Goal: Information Seeking & Learning: Learn about a topic

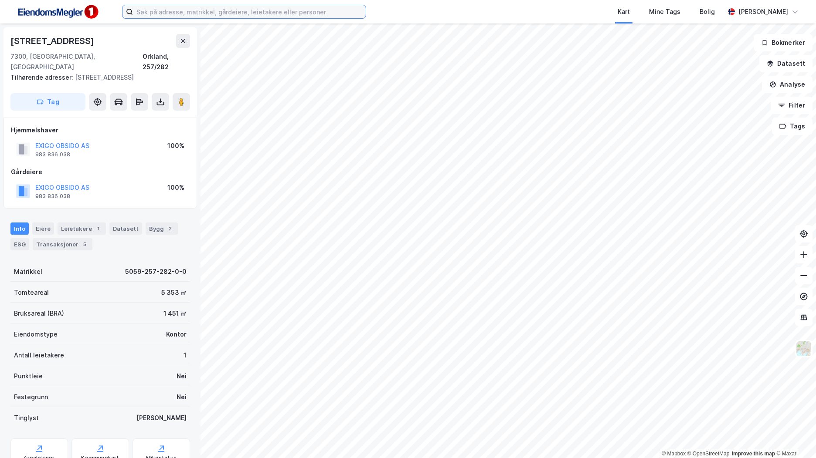
click at [319, 15] on input at bounding box center [249, 11] width 233 height 13
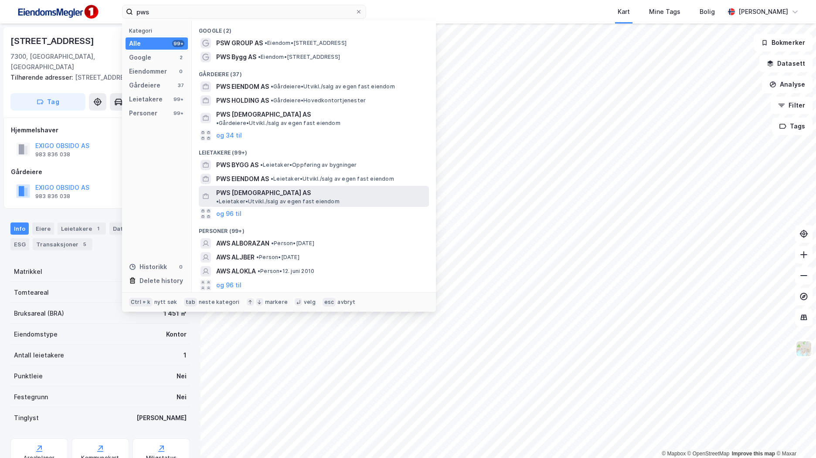
click at [310, 198] on span "• Leietaker • [GEOGRAPHIC_DATA]/salg av egen fast eiendom" at bounding box center [277, 201] width 123 height 7
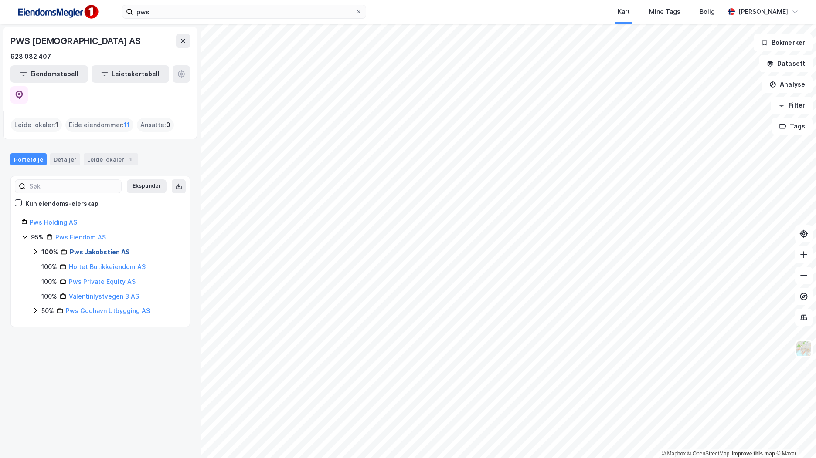
click at [113, 248] on link "Pws Jakobstien AS" at bounding box center [100, 251] width 60 height 7
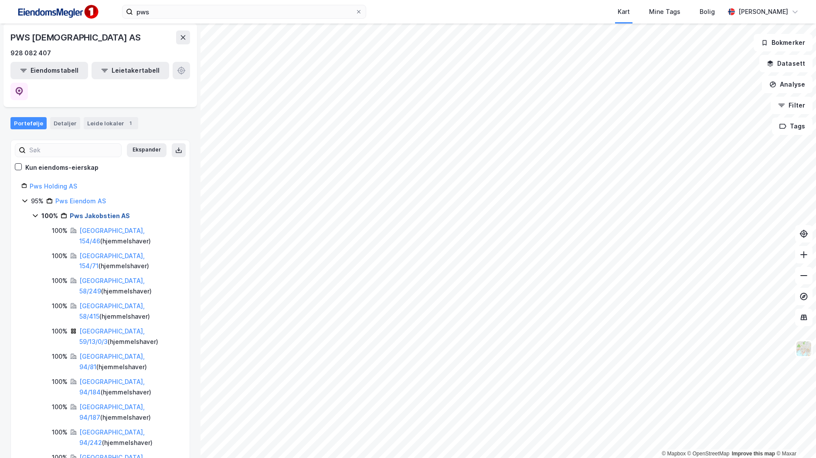
scroll to position [28, 0]
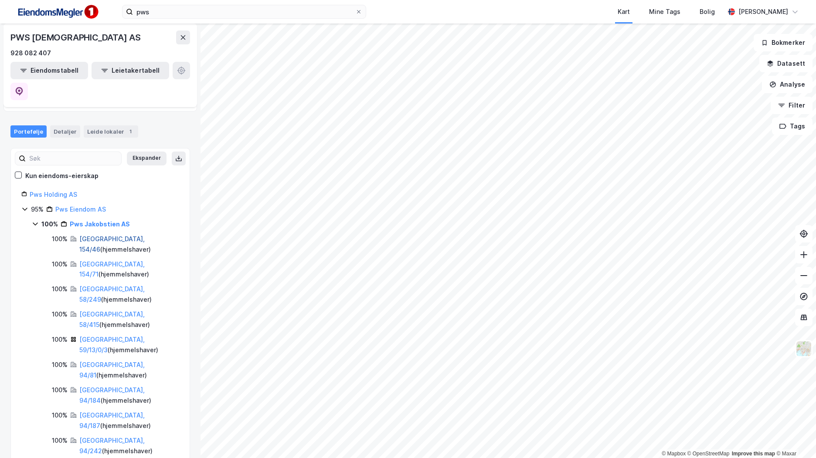
click at [109, 235] on link "[GEOGRAPHIC_DATA], 154/46" at bounding box center [111, 244] width 65 height 18
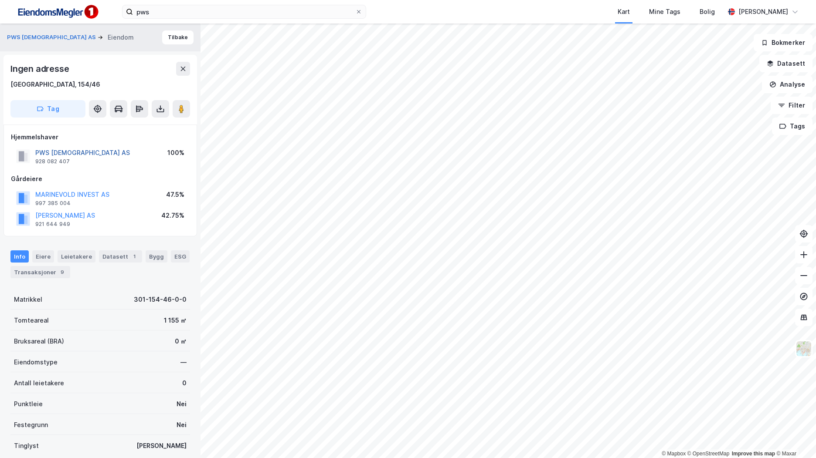
click at [0, 0] on button "PWS [DEMOGRAPHIC_DATA] AS" at bounding box center [0, 0] width 0 height 0
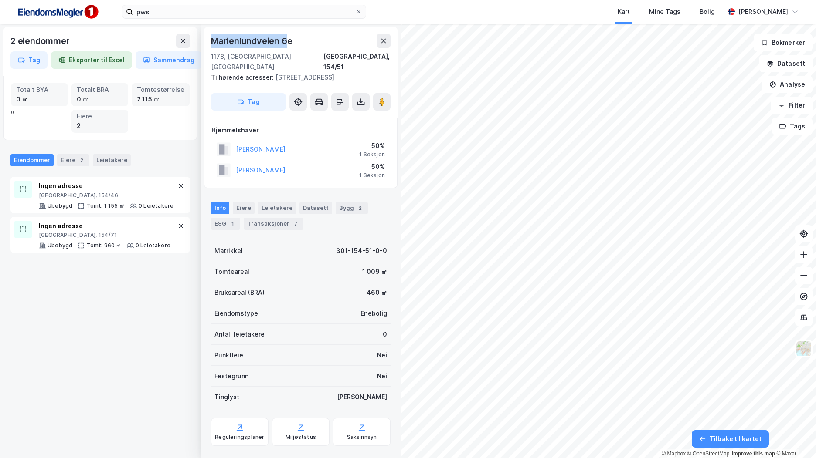
drag, startPoint x: 285, startPoint y: 41, endPoint x: 214, endPoint y: 46, distance: 71.2
click at [214, 46] on div "Marienlundveien 6e" at bounding box center [252, 41] width 83 height 14
copy div "[STREET_ADDRESS]"
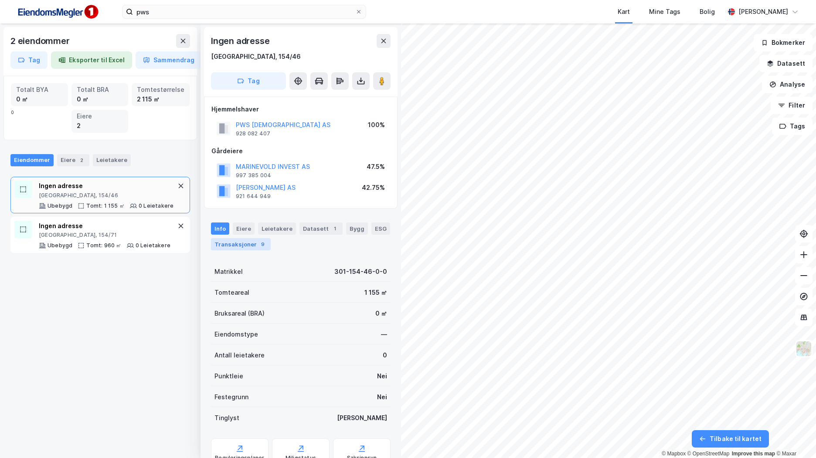
click at [234, 241] on div "Transaksjoner 9" at bounding box center [241, 244] width 60 height 12
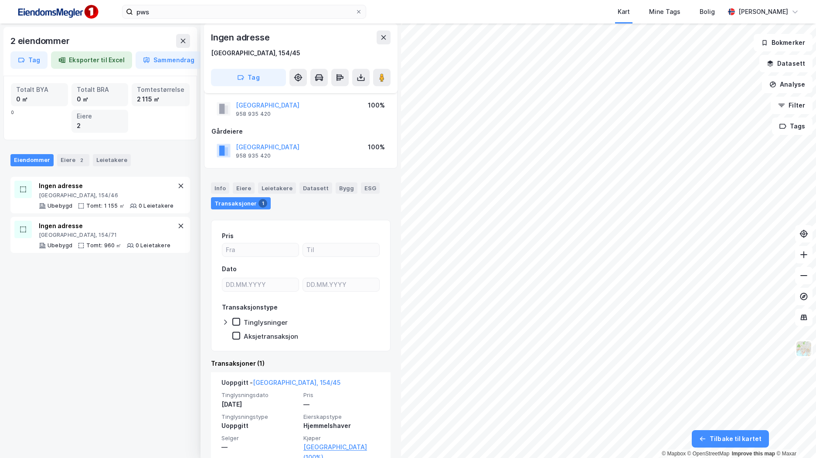
scroll to position [30, 0]
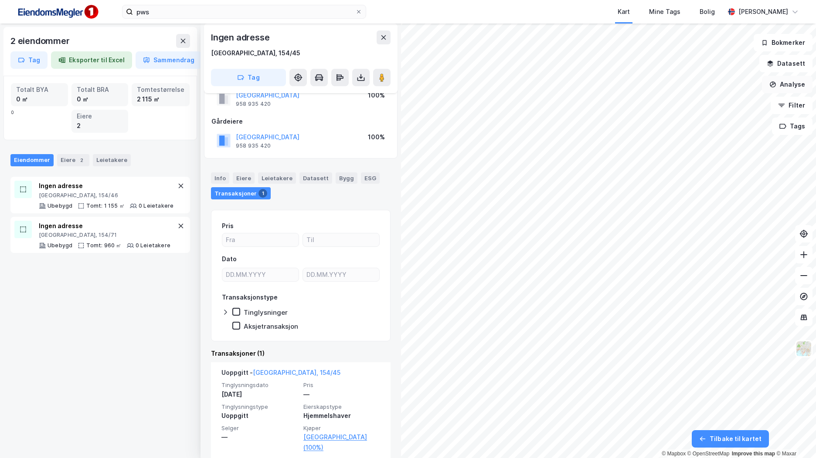
click at [802, 79] on button "Analyse" at bounding box center [787, 84] width 51 height 17
click at [786, 69] on button "Datasett" at bounding box center [785, 63] width 53 height 17
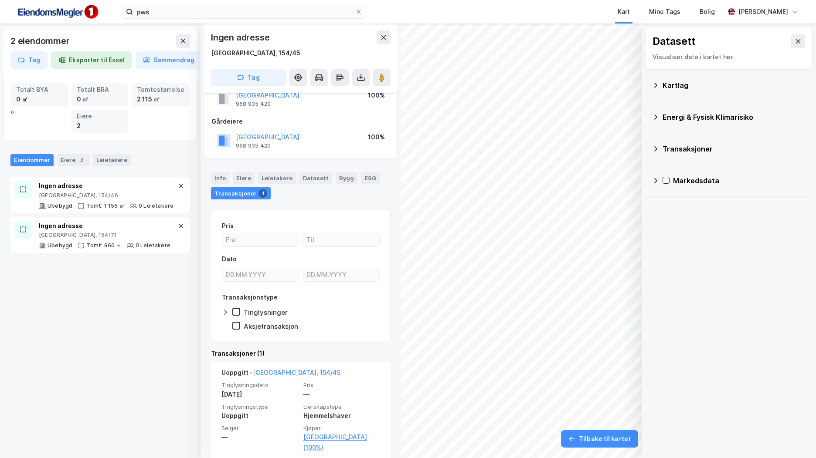
click at [678, 152] on div "Transaksjoner" at bounding box center [733, 149] width 143 height 10
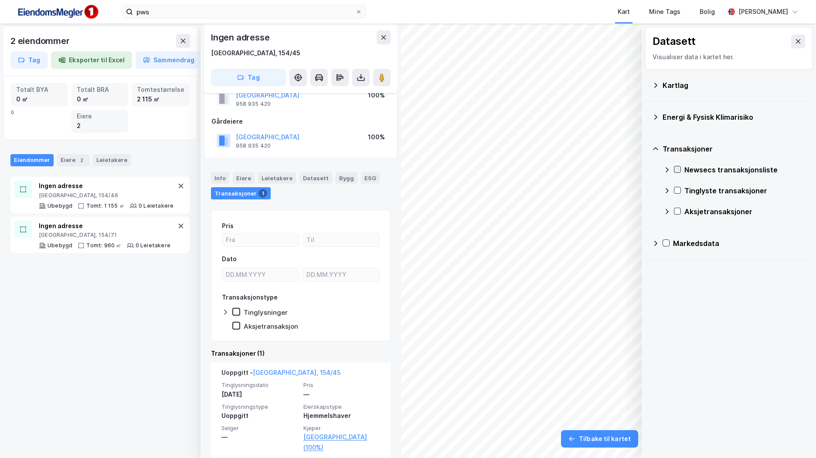
click at [678, 170] on icon at bounding box center [677, 169] width 6 height 6
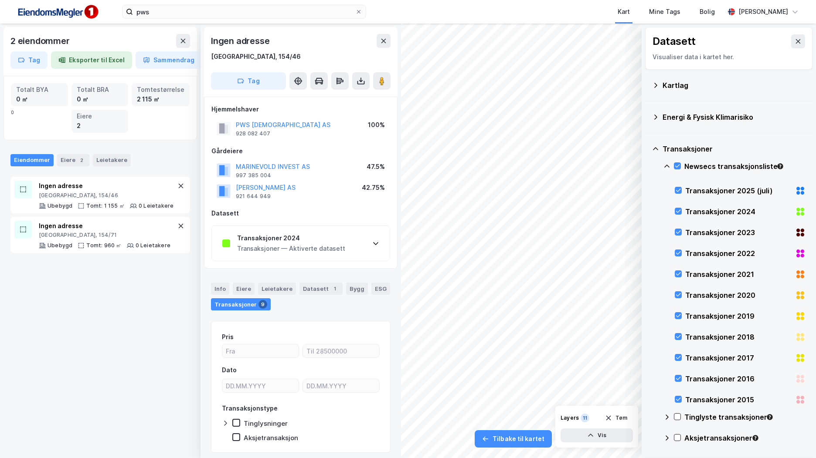
scroll to position [26, 0]
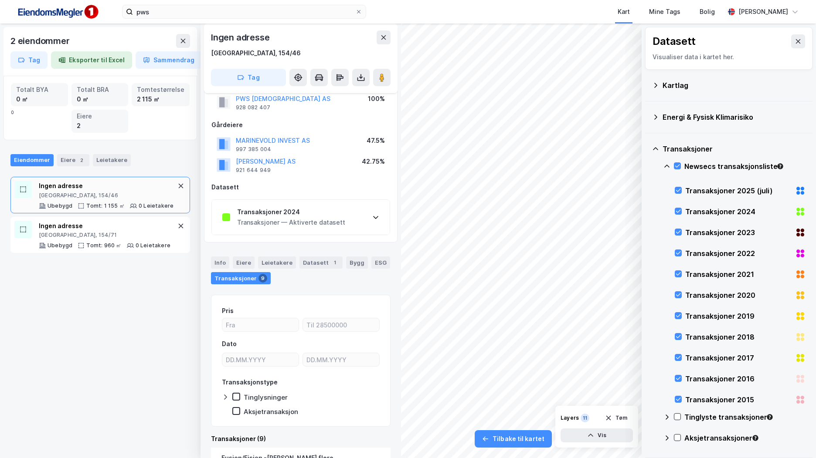
click at [289, 207] on div "Transaksjoner 2024 Transaksjoner — Aktiverte datasett" at bounding box center [301, 217] width 178 height 35
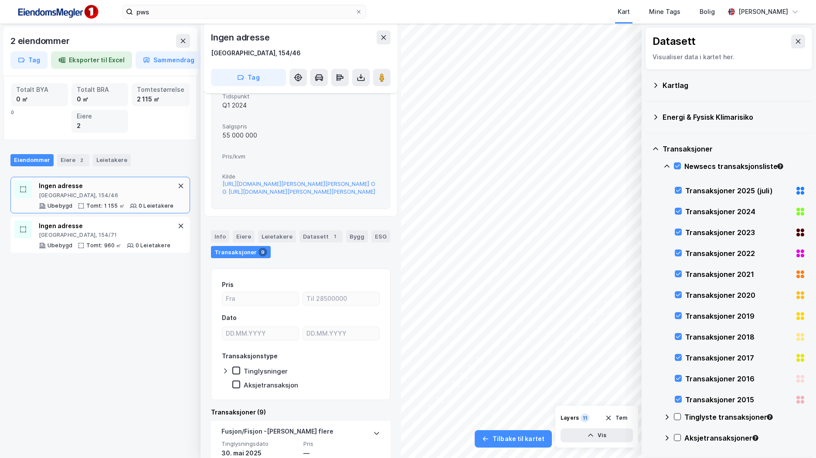
scroll to position [462, 0]
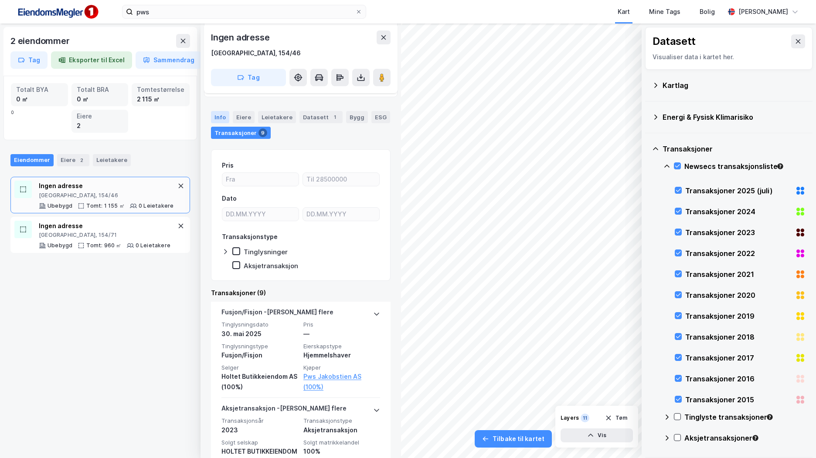
click at [220, 123] on div "Info" at bounding box center [220, 117] width 18 height 12
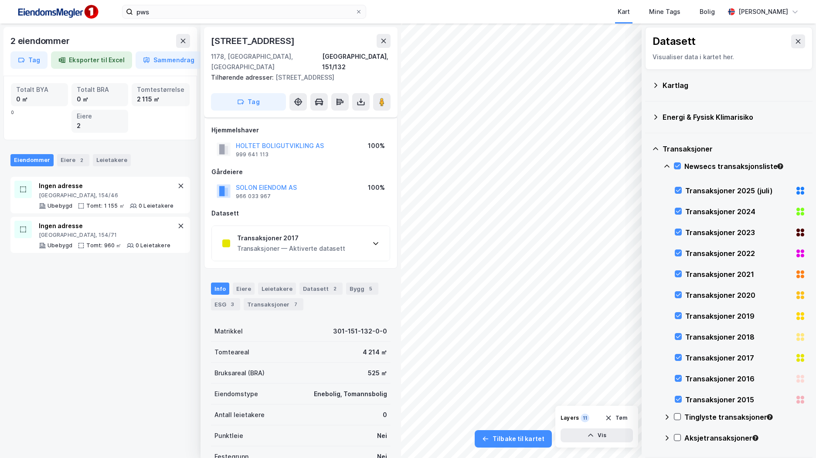
scroll to position [86, 0]
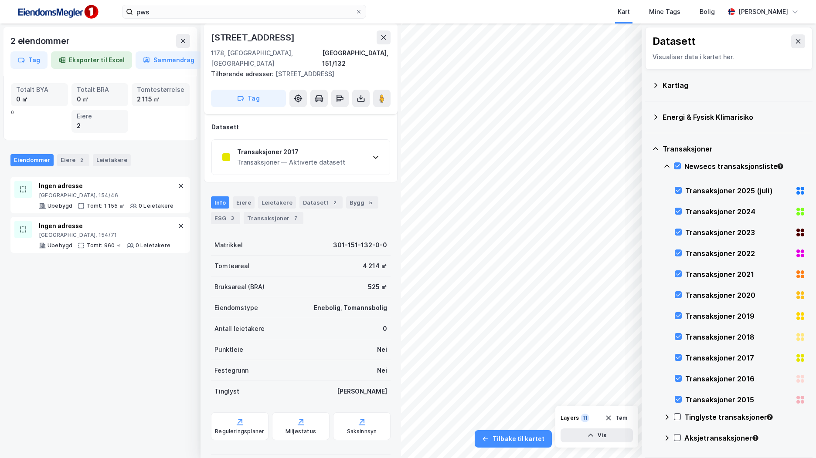
click at [295, 147] on div "Transaksjoner 2017" at bounding box center [291, 152] width 108 height 10
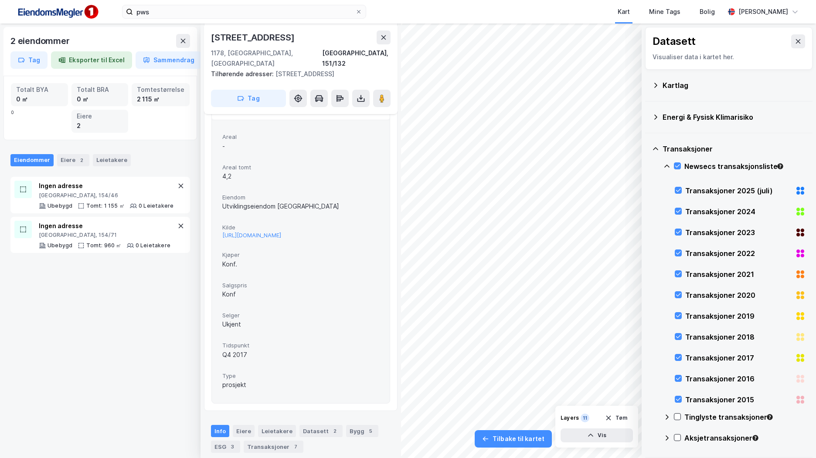
scroll to position [130, 0]
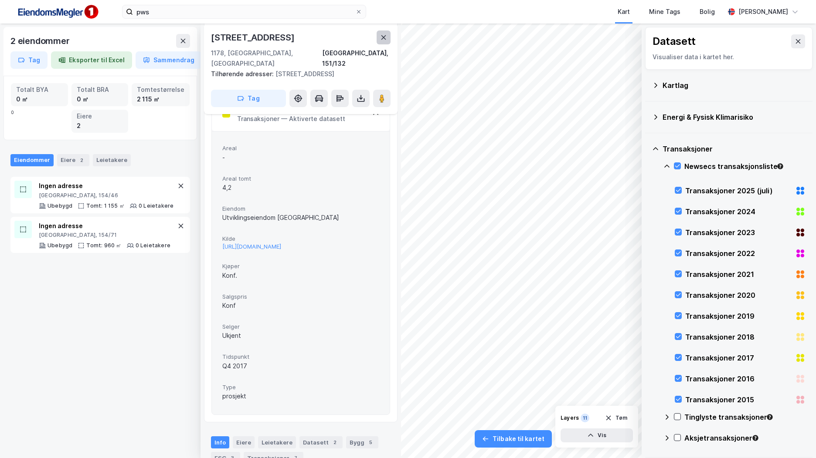
click at [386, 37] on icon at bounding box center [383, 37] width 7 height 7
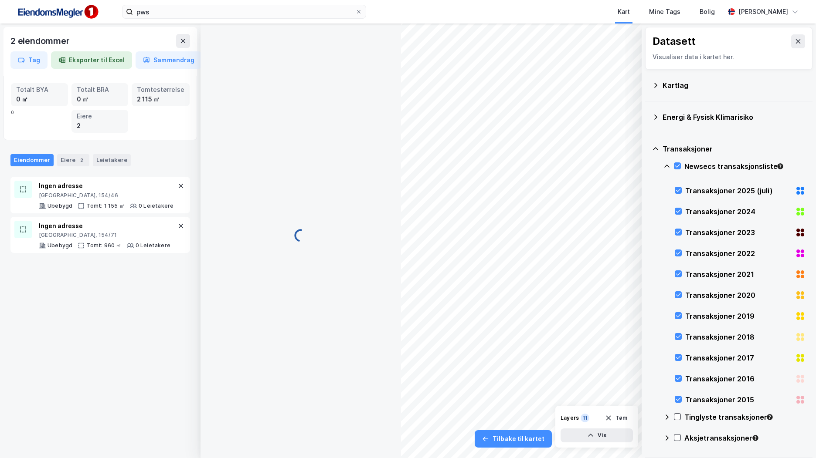
scroll to position [97, 0]
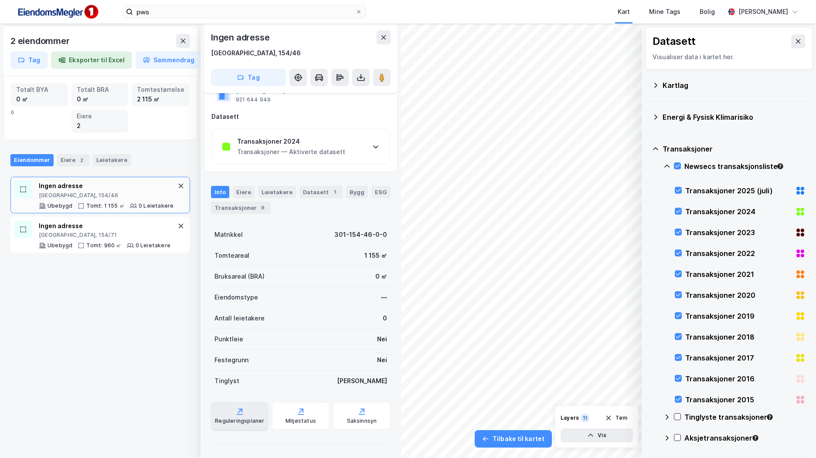
click at [235, 411] on icon at bounding box center [239, 411] width 9 height 9
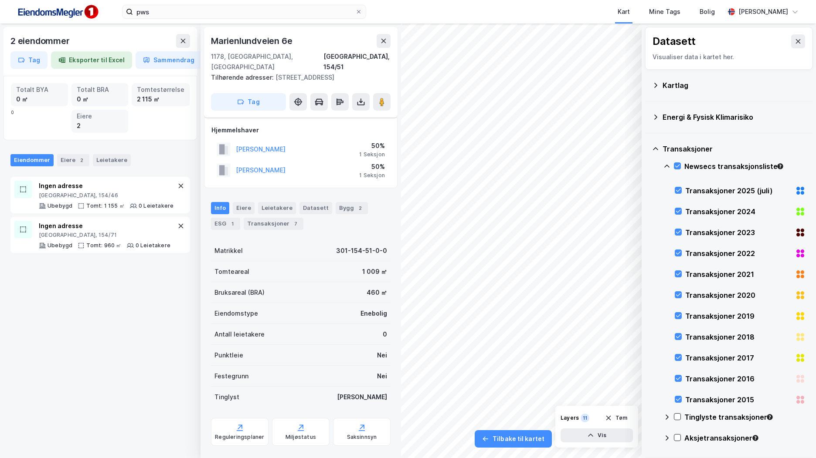
scroll to position [76, 0]
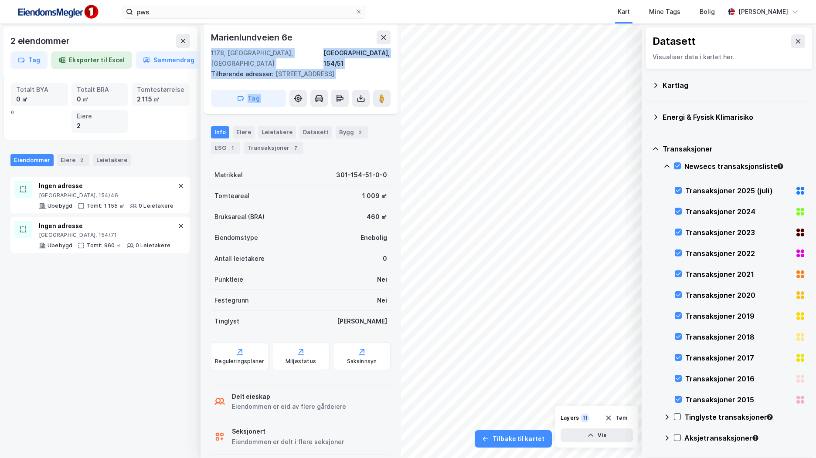
drag, startPoint x: 292, startPoint y: 36, endPoint x: 203, endPoint y: 36, distance: 88.5
click at [203, 36] on div "[STREET_ADDRESS], 154/51 Tilhørende adresser: Marienlundveien 6f Tag Hjemmelsha…" at bounding box center [300, 241] width 200 height 435
copy div "[STREET_ADDRESS] Tilhørende adresser: [STREET_ADDRESS] Tag"
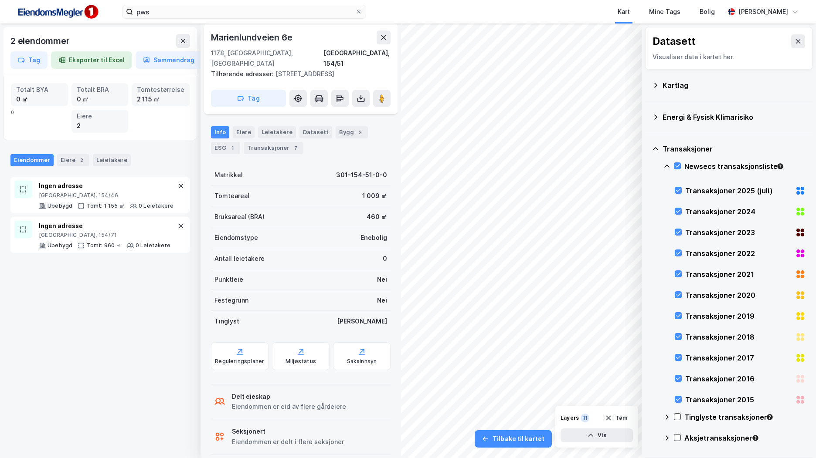
click at [240, 39] on div "Marienlundveien 6e" at bounding box center [252, 38] width 83 height 14
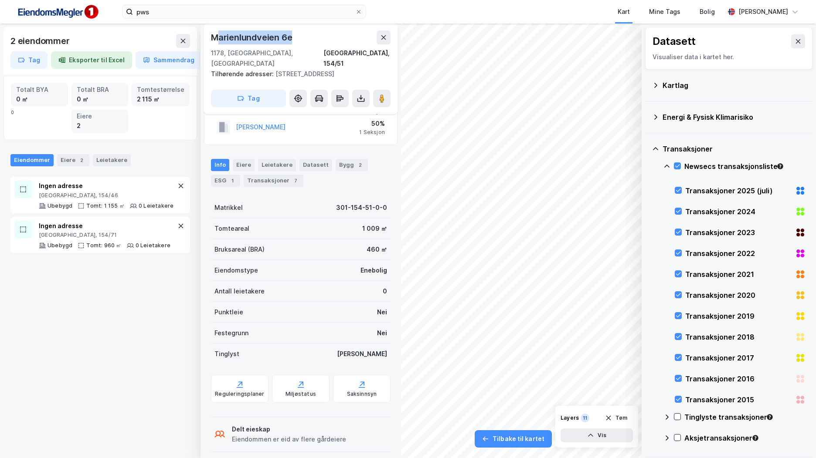
drag, startPoint x: 215, startPoint y: 38, endPoint x: 305, endPoint y: 31, distance: 90.9
click at [305, 31] on div "Marienlundveien 6e" at bounding box center [301, 38] width 180 height 14
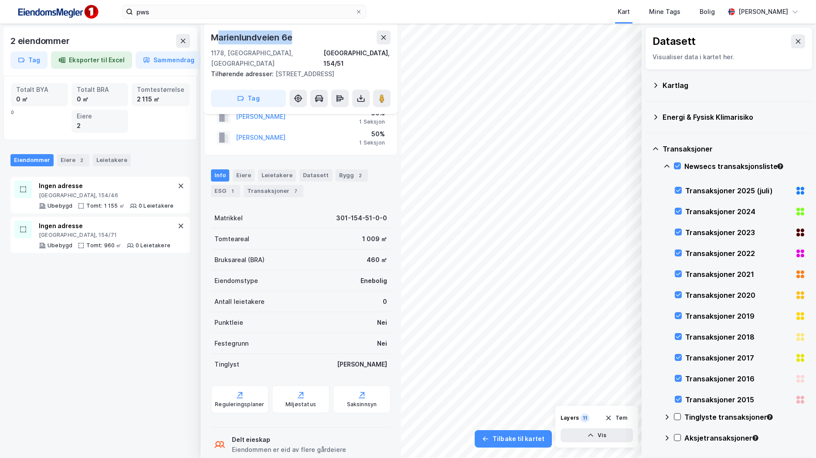
drag, startPoint x: 305, startPoint y: 31, endPoint x: 293, endPoint y: 34, distance: 12.4
click at [294, 34] on div "Marienlundveien 6e" at bounding box center [252, 38] width 83 height 14
drag, startPoint x: 292, startPoint y: 36, endPoint x: 204, endPoint y: 34, distance: 87.6
click at [204, 34] on div "[STREET_ADDRESS] Tilhørende adresser: [STREET_ADDRESS] Tag" at bounding box center [300, 69] width 193 height 91
copy div "Marienlundveien 6e"
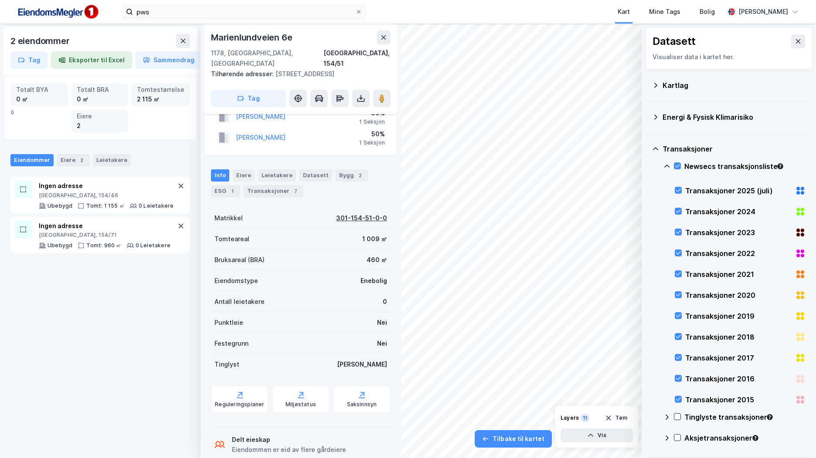
click at [366, 213] on div "301-154-51-0-0" at bounding box center [361, 218] width 51 height 10
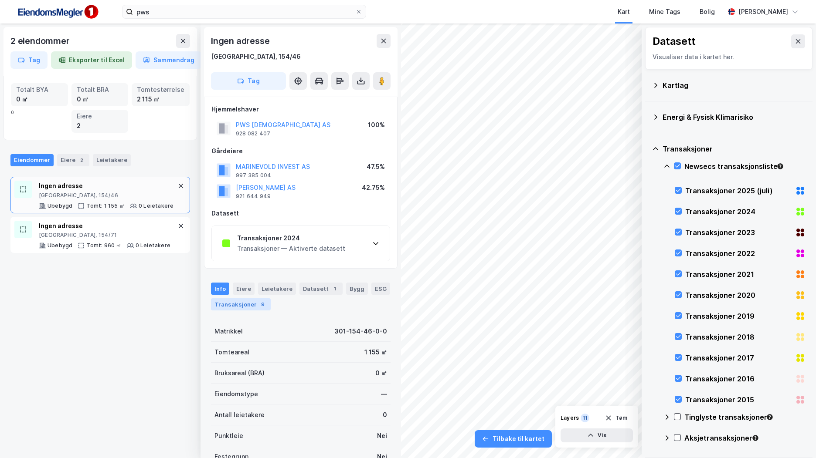
click at [241, 306] on div "Transaksjoner 9" at bounding box center [241, 304] width 60 height 12
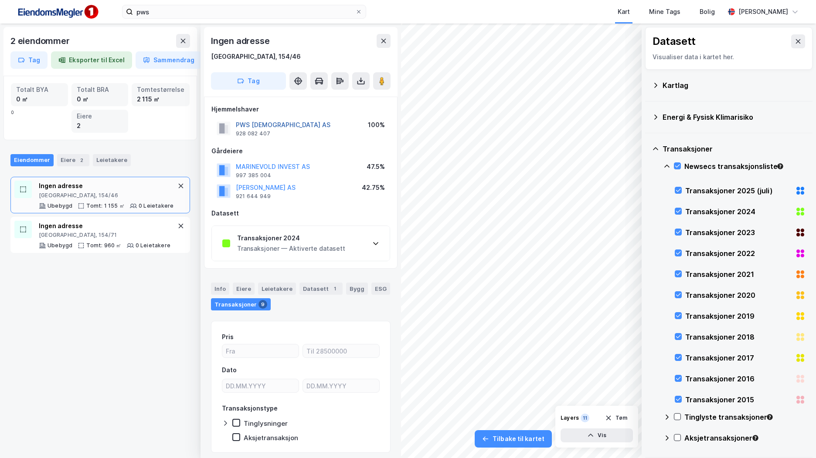
click at [0, 0] on button "PWS [DEMOGRAPHIC_DATA] AS" at bounding box center [0, 0] width 0 height 0
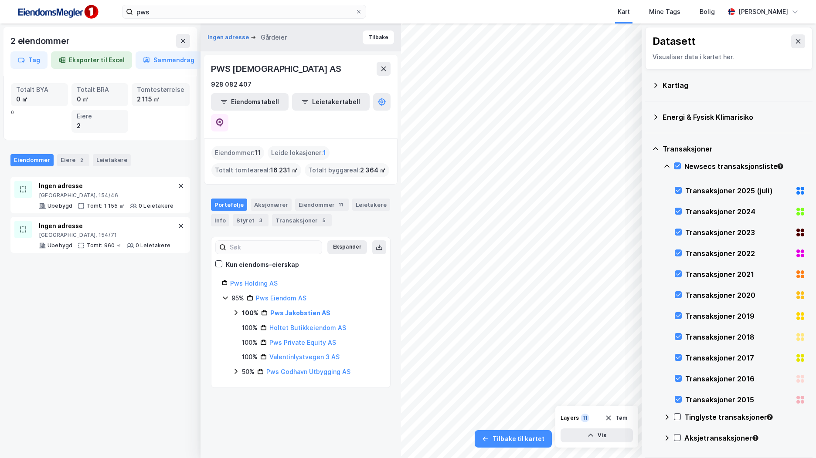
click at [235, 309] on icon at bounding box center [235, 312] width 7 height 7
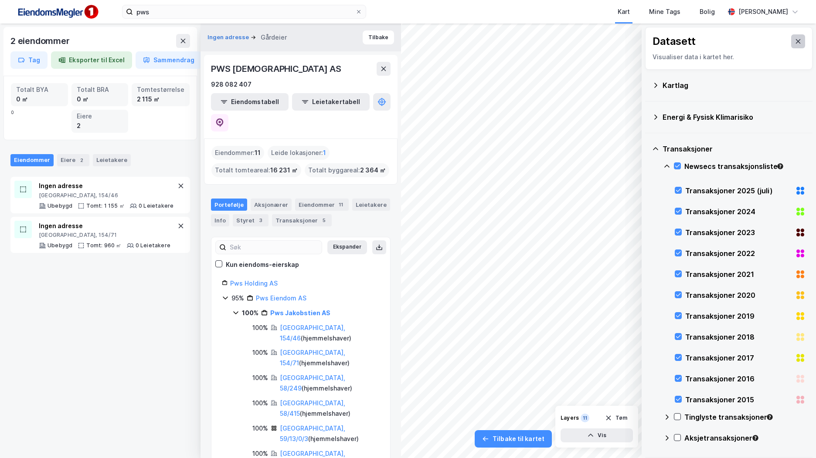
click at [796, 41] on button at bounding box center [798, 41] width 14 height 14
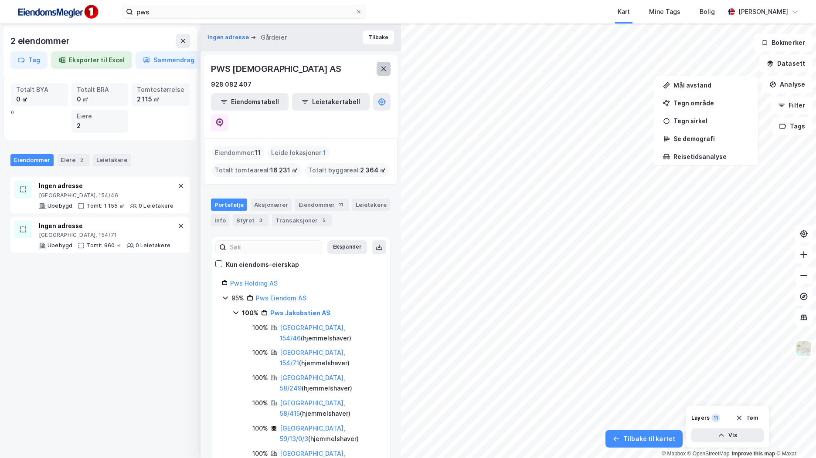
click at [386, 69] on icon at bounding box center [383, 68] width 7 height 7
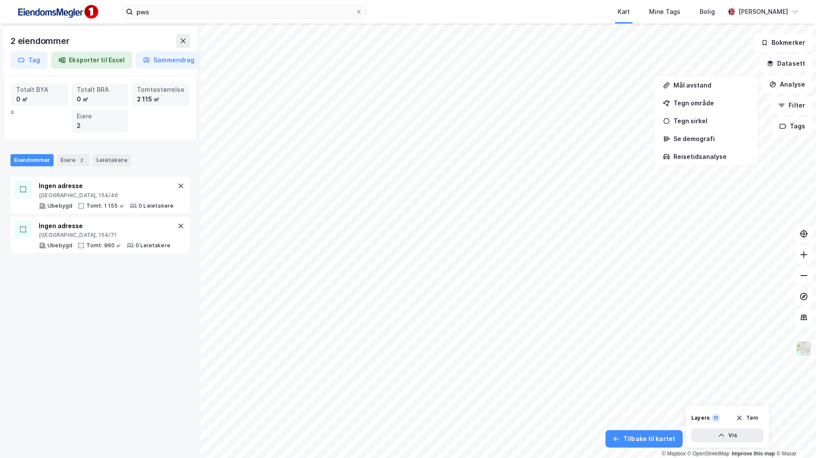
click at [498, 458] on html "pws Kart Mine Tags [PERSON_NAME] [PERSON_NAME] 2 eiendommer Tag Eksporter til E…" at bounding box center [408, 229] width 816 height 458
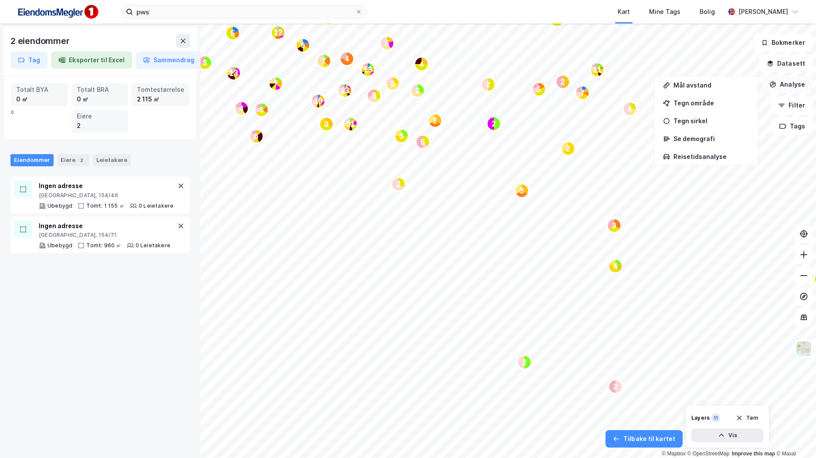
click at [800, 85] on button "Analyse" at bounding box center [787, 84] width 51 height 17
click at [789, 84] on button "Analyse" at bounding box center [787, 84] width 51 height 17
click at [781, 67] on button "Datasett" at bounding box center [785, 63] width 53 height 17
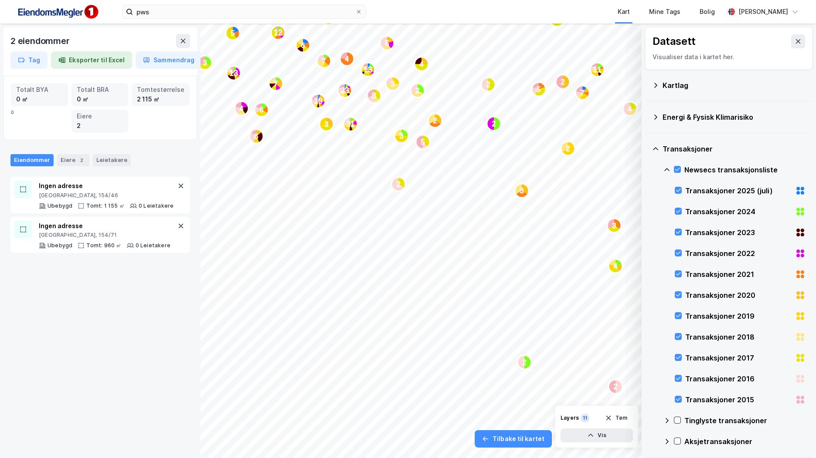
click at [678, 170] on div "Newsecs transaksjonsliste" at bounding box center [734, 169] width 142 height 21
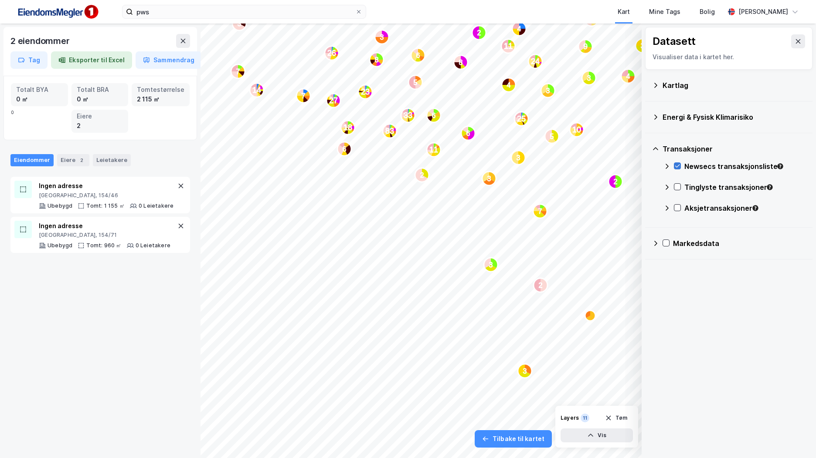
click at [675, 166] on icon at bounding box center [677, 166] width 5 height 3
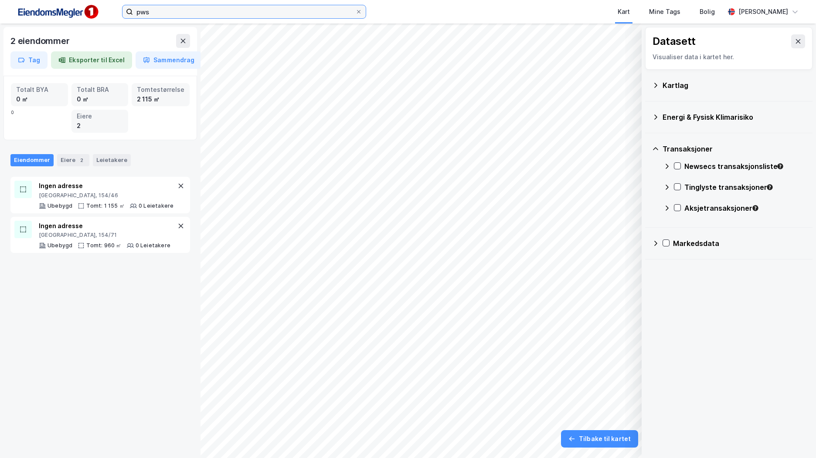
click at [197, 13] on input "pws" at bounding box center [244, 11] width 222 height 13
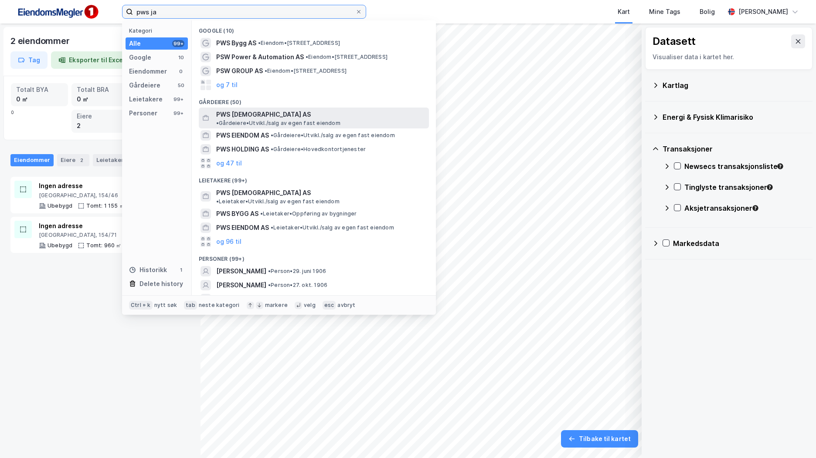
type input "pws ja"
click at [219, 120] on span "•" at bounding box center [217, 123] width 3 height 7
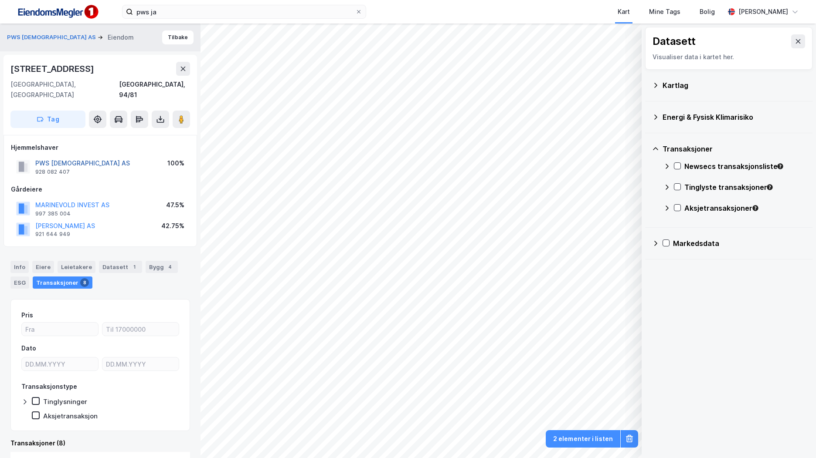
click at [0, 0] on button "PWS [DEMOGRAPHIC_DATA] AS" at bounding box center [0, 0] width 0 height 0
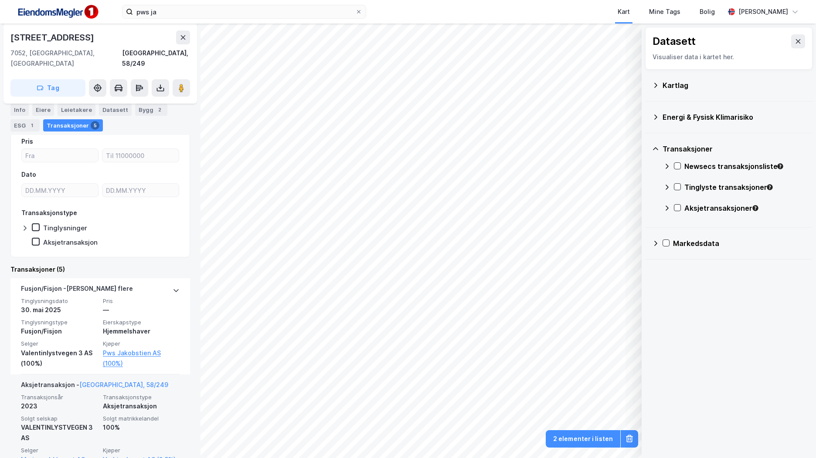
scroll to position [142, 0]
